Goal: Navigation & Orientation: Understand site structure

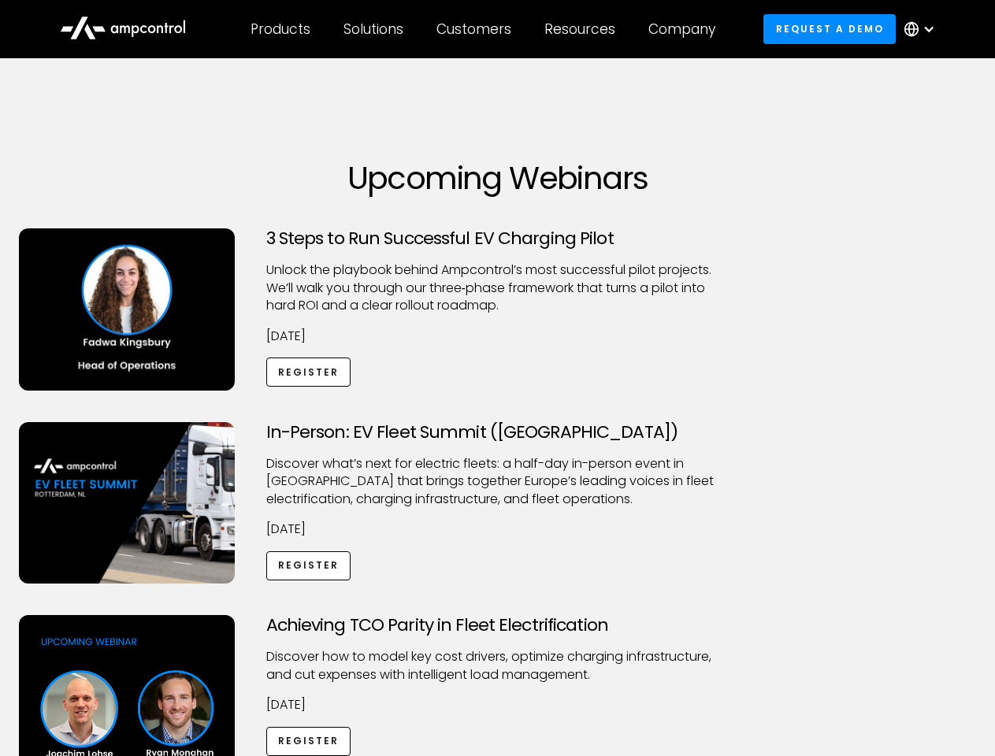
click at [485, 29] on div "Customers" at bounding box center [473, 28] width 75 height 17
click at [280, 29] on div "Products" at bounding box center [281, 28] width 60 height 17
click at [374, 29] on div "Solutions" at bounding box center [373, 28] width 60 height 17
click at [477, 29] on div "Customers" at bounding box center [473, 28] width 75 height 17
click at [583, 29] on div "Resources" at bounding box center [579, 28] width 71 height 17
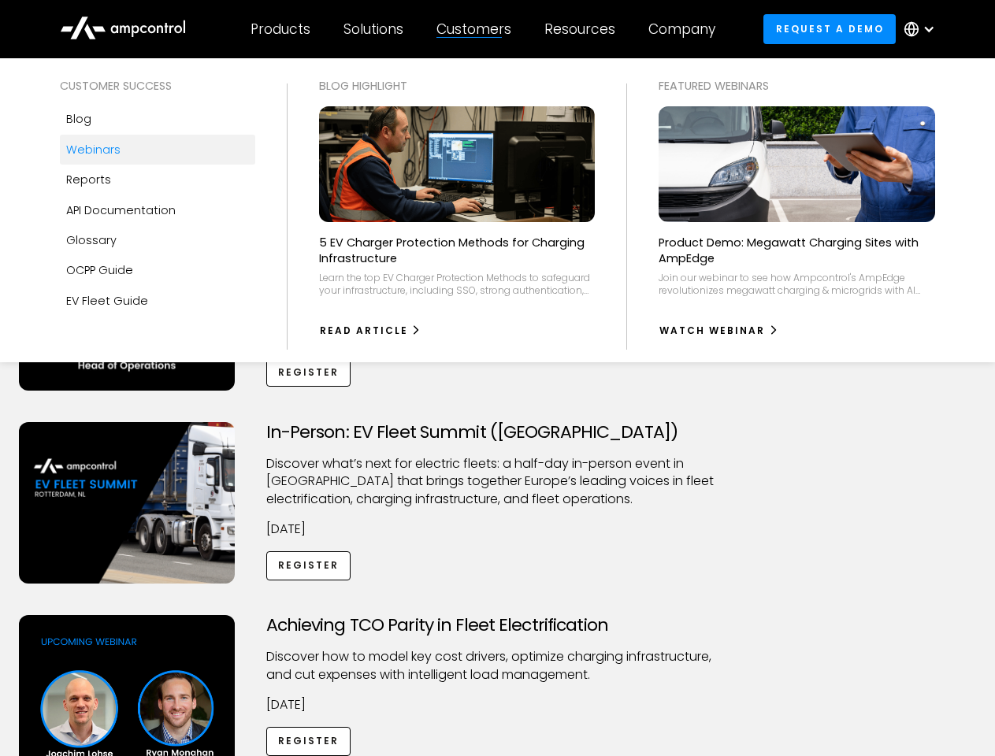
click at [687, 29] on div "Company" at bounding box center [681, 28] width 67 height 17
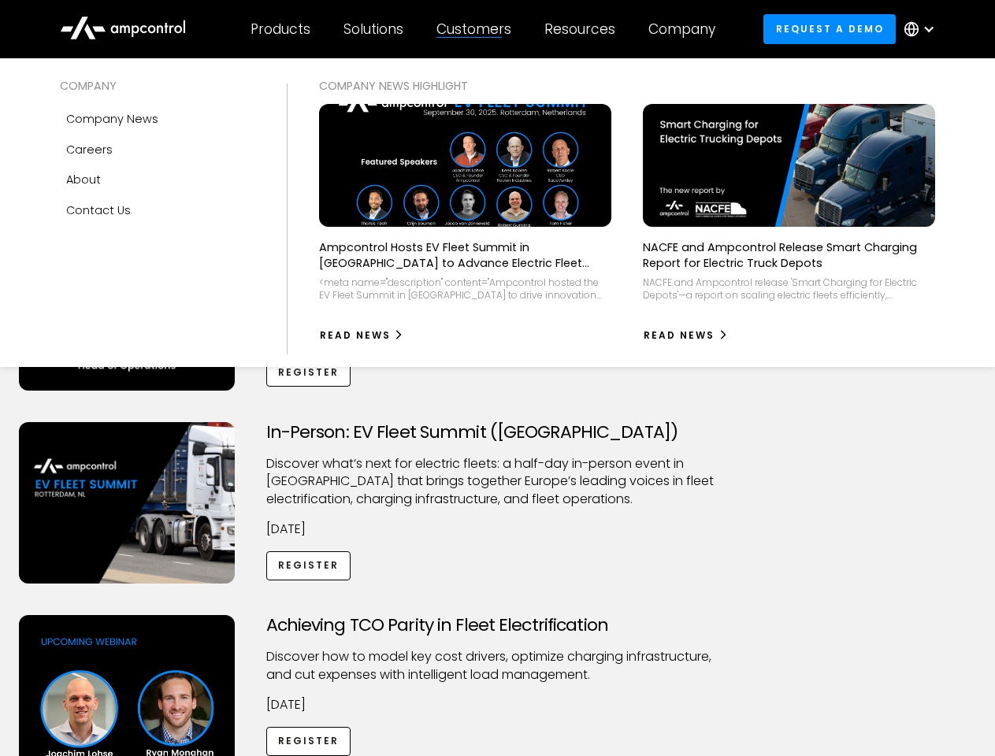
click at [923, 29] on div at bounding box center [929, 29] width 13 height 13
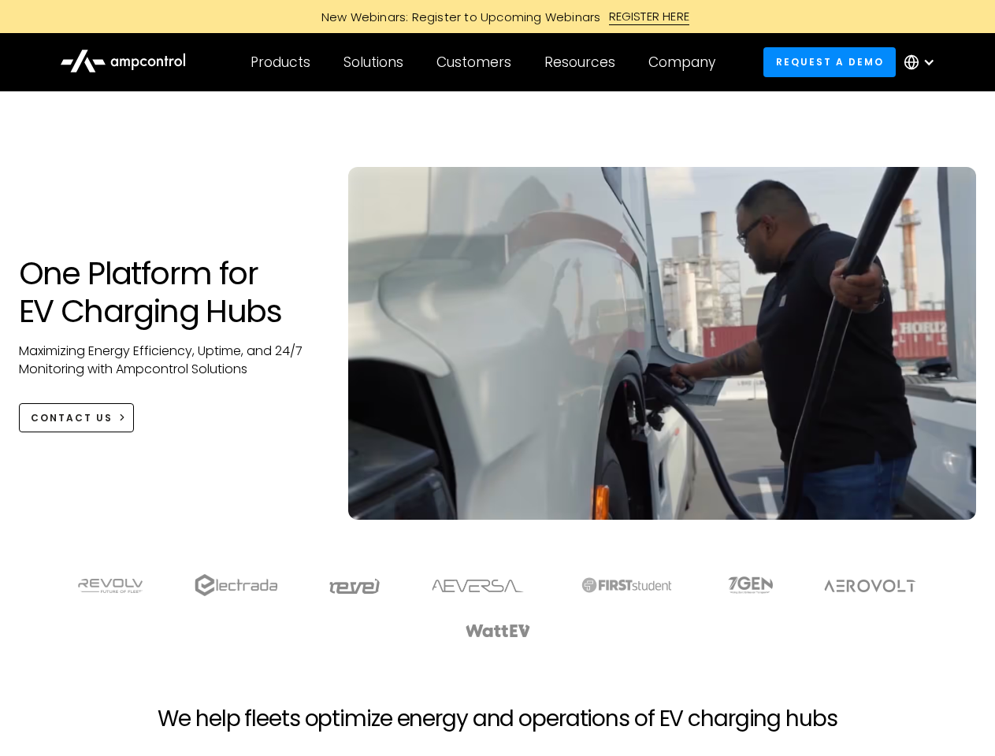
click at [485, 62] on div "Customers" at bounding box center [473, 62] width 75 height 17
click at [280, 62] on div "Products" at bounding box center [281, 62] width 60 height 17
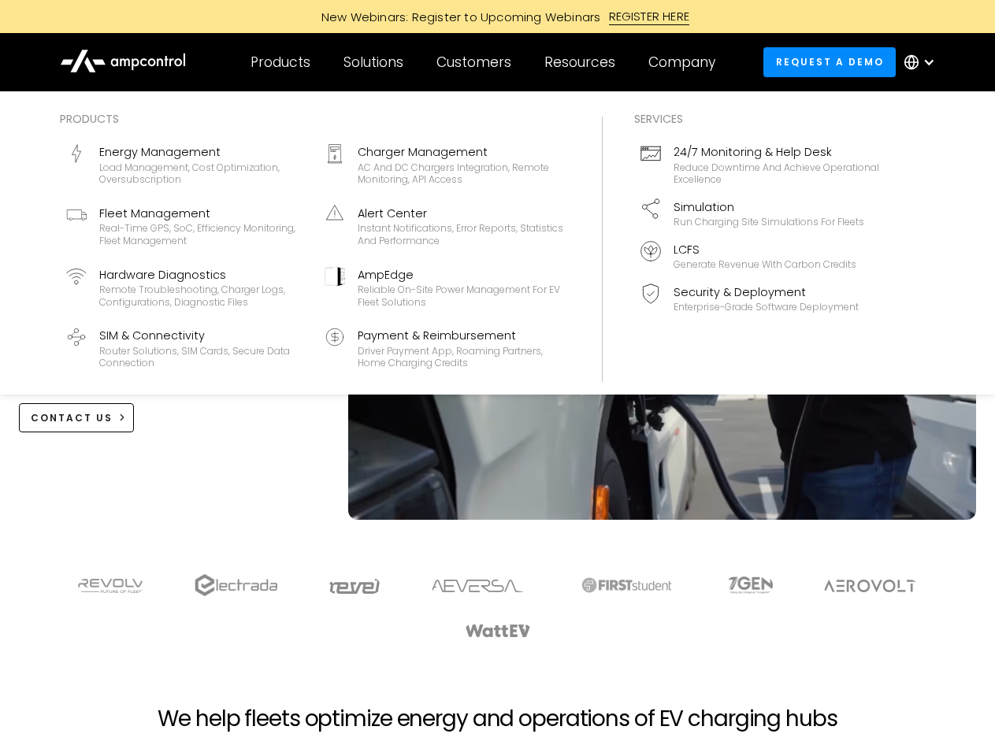
click at [374, 62] on div "Solutions" at bounding box center [373, 62] width 60 height 17
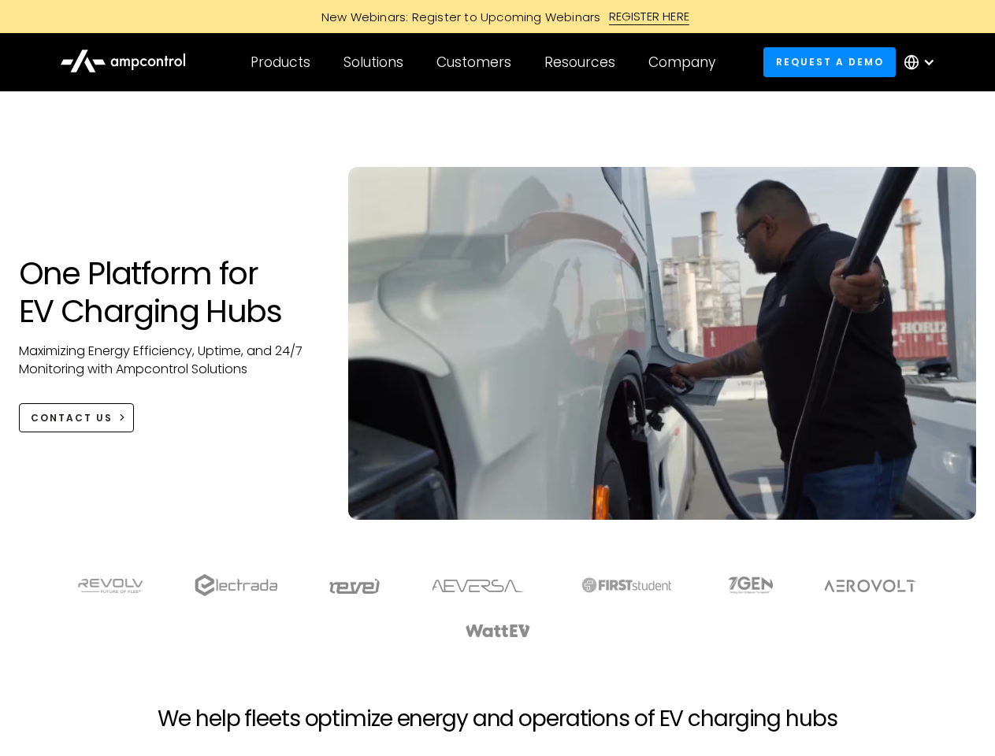
click at [477, 62] on div "Customers" at bounding box center [473, 62] width 75 height 17
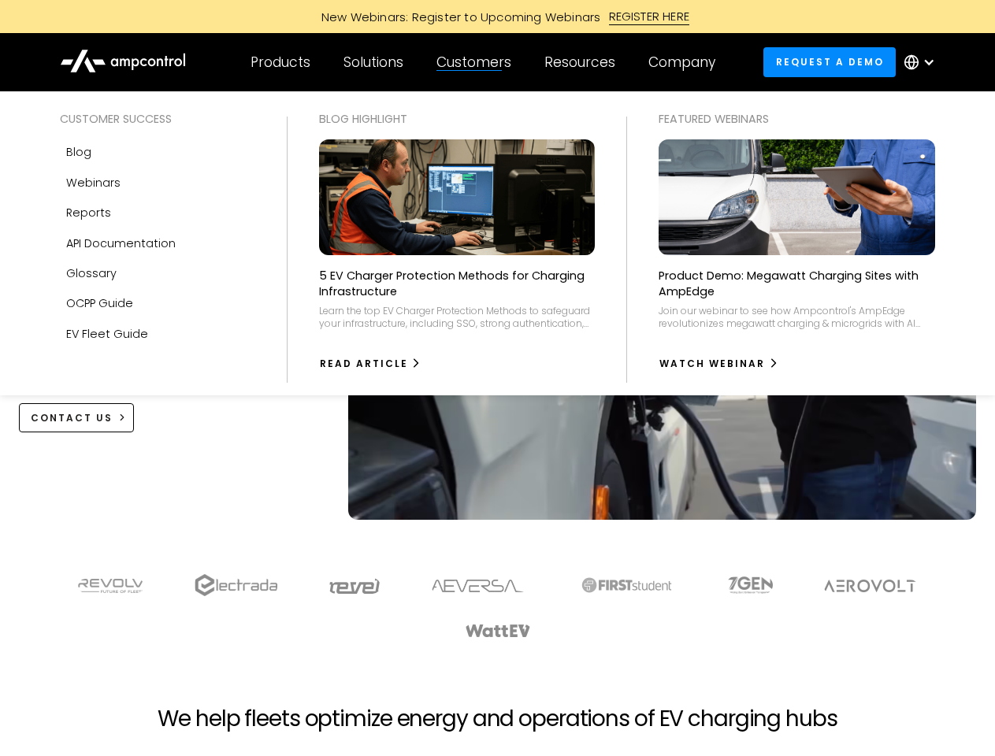
click at [583, 62] on div "Resources" at bounding box center [579, 62] width 71 height 17
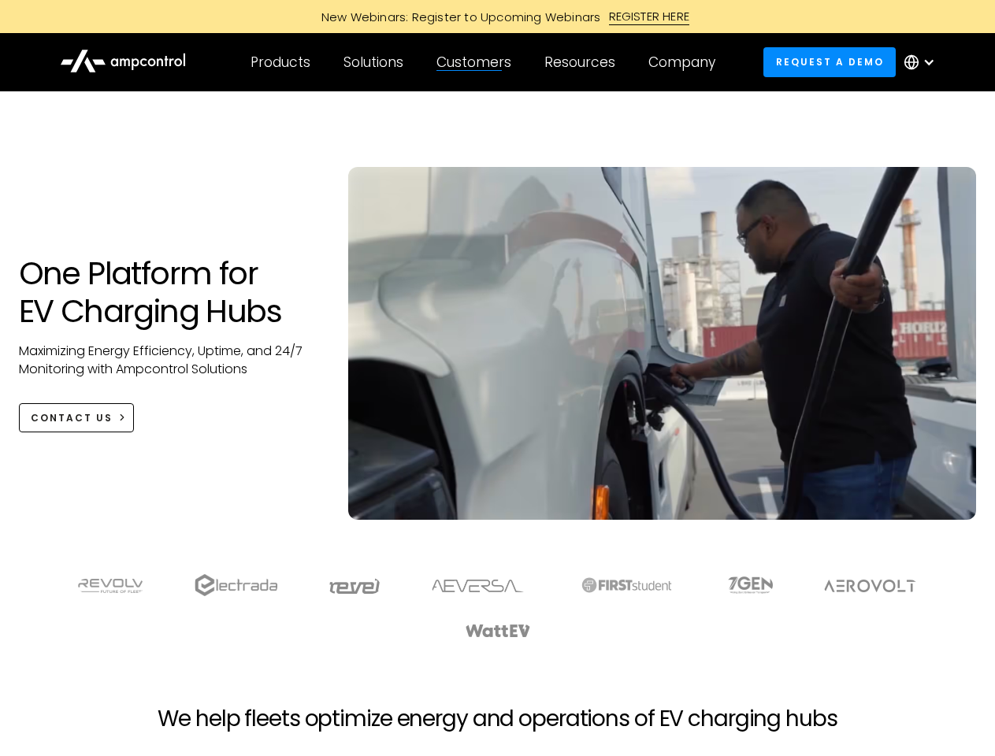
click at [687, 62] on div "Company" at bounding box center [681, 62] width 67 height 17
click at [923, 62] on div at bounding box center [929, 62] width 13 height 13
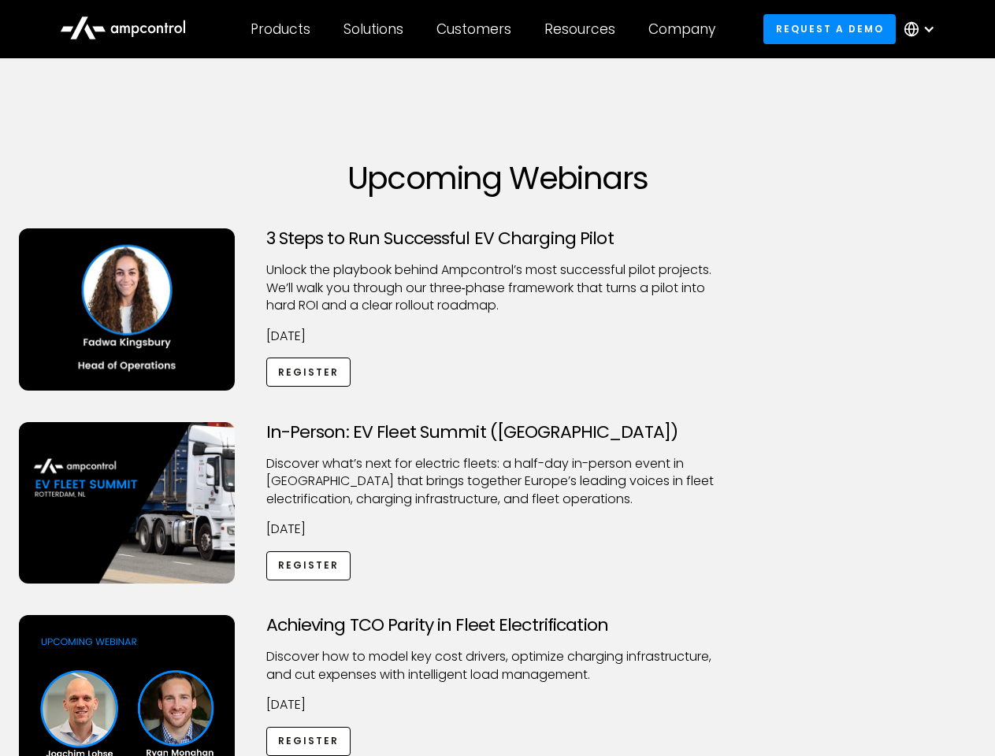
click at [485, 29] on div "Customers" at bounding box center [473, 28] width 75 height 17
click at [280, 29] on div "Products" at bounding box center [281, 28] width 60 height 17
click at [374, 29] on div "Solutions" at bounding box center [373, 28] width 60 height 17
click at [477, 29] on div "Customers" at bounding box center [473, 28] width 75 height 17
click at [583, 29] on div "Resources" at bounding box center [579, 28] width 71 height 17
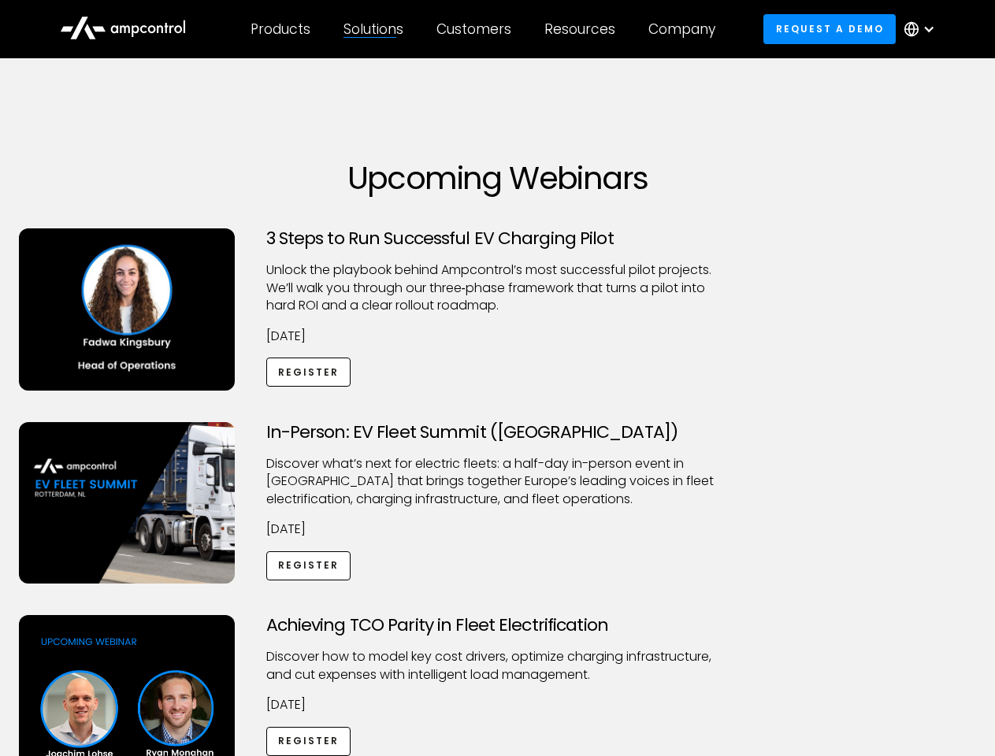
click at [687, 29] on div "Company" at bounding box center [681, 28] width 67 height 17
click at [923, 29] on div at bounding box center [929, 29] width 13 height 13
